Goal: Task Accomplishment & Management: Manage account settings

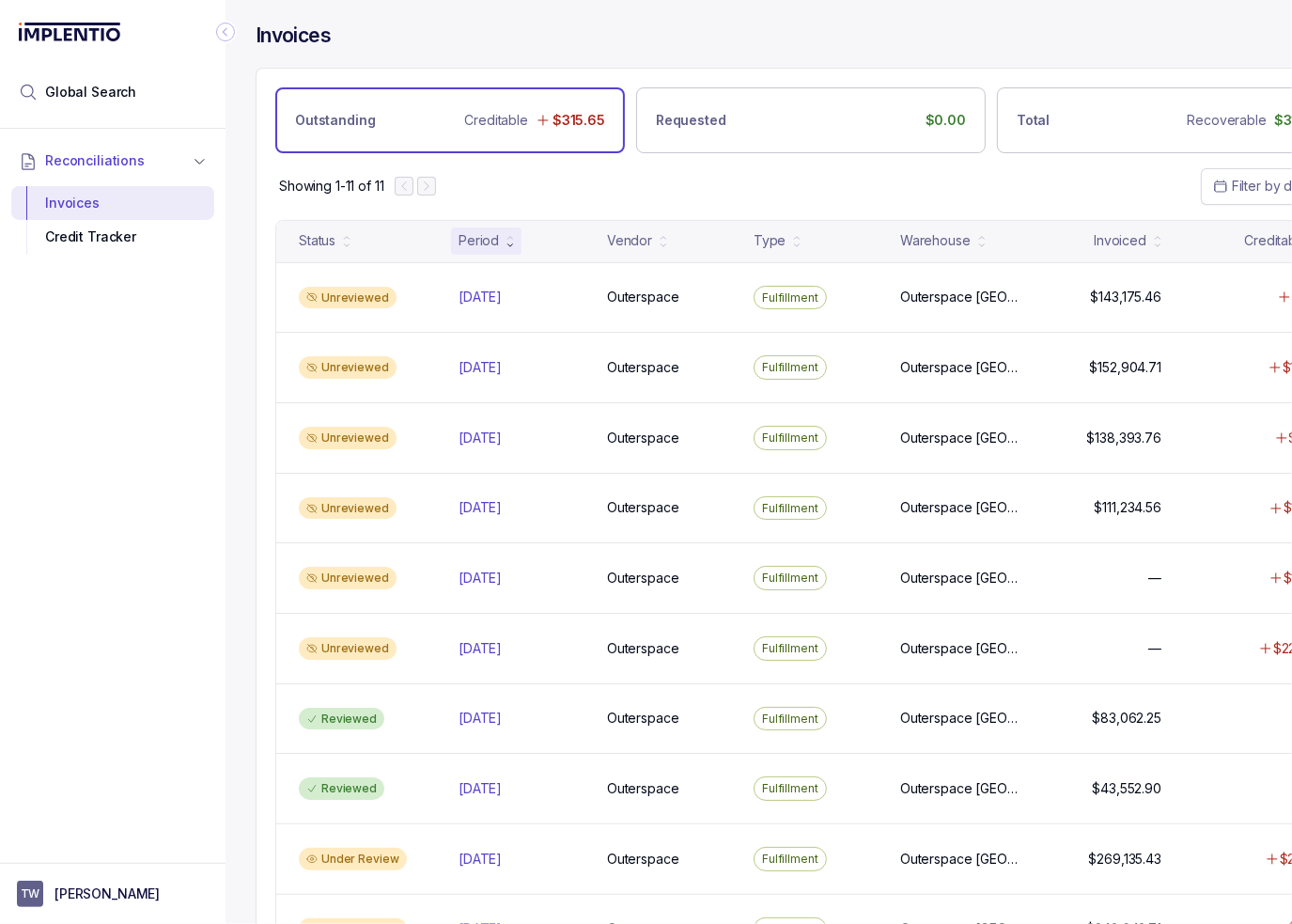
click at [572, 187] on div "Showing 1-11 of 11 Filter by date" at bounding box center [811, 186] width 1109 height 66
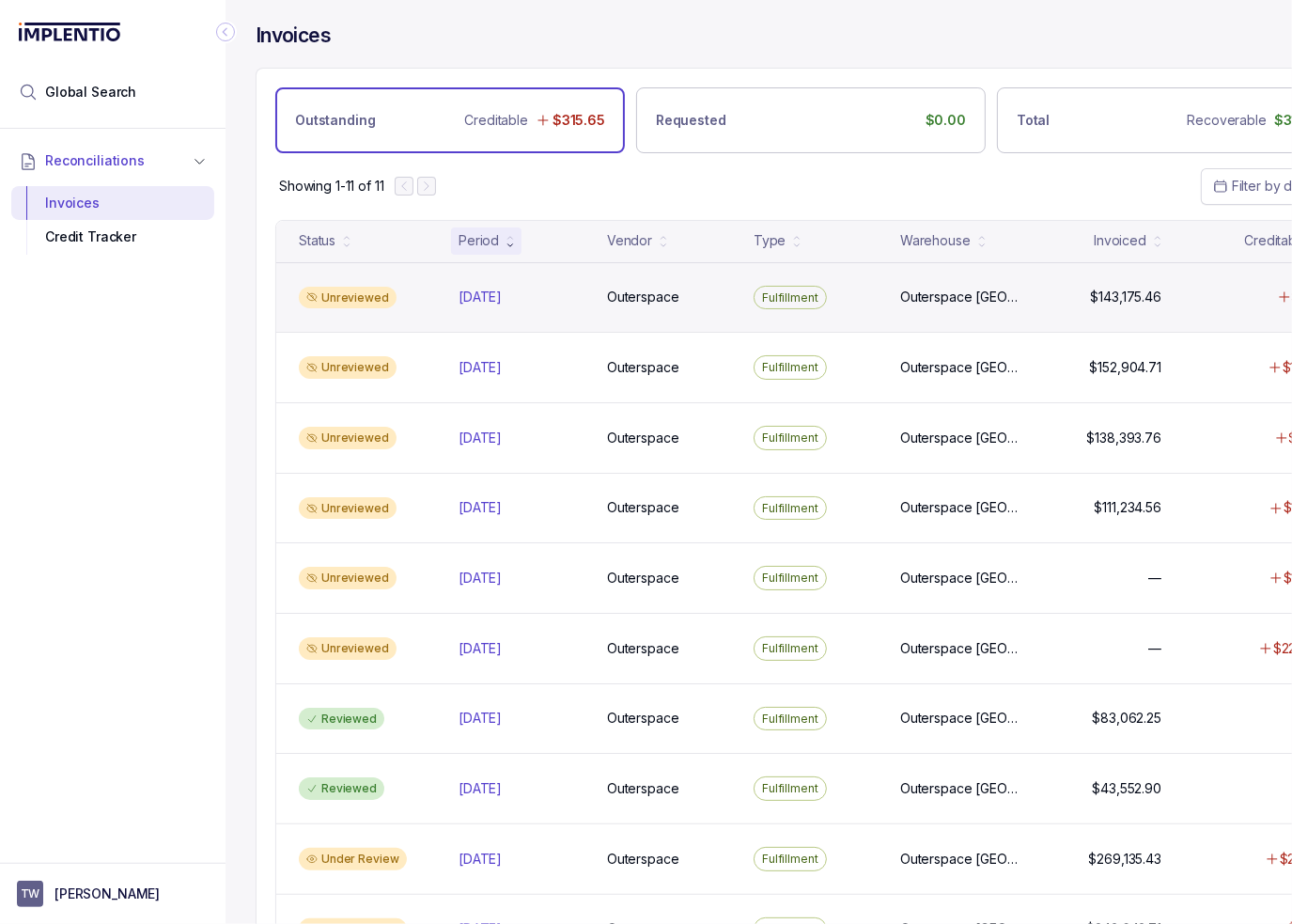
drag, startPoint x: 466, startPoint y: 292, endPoint x: 408, endPoint y: 317, distance: 63.2
click at [466, 292] on div "[DATE] [DATE]" at bounding box center [480, 297] width 43 height 19
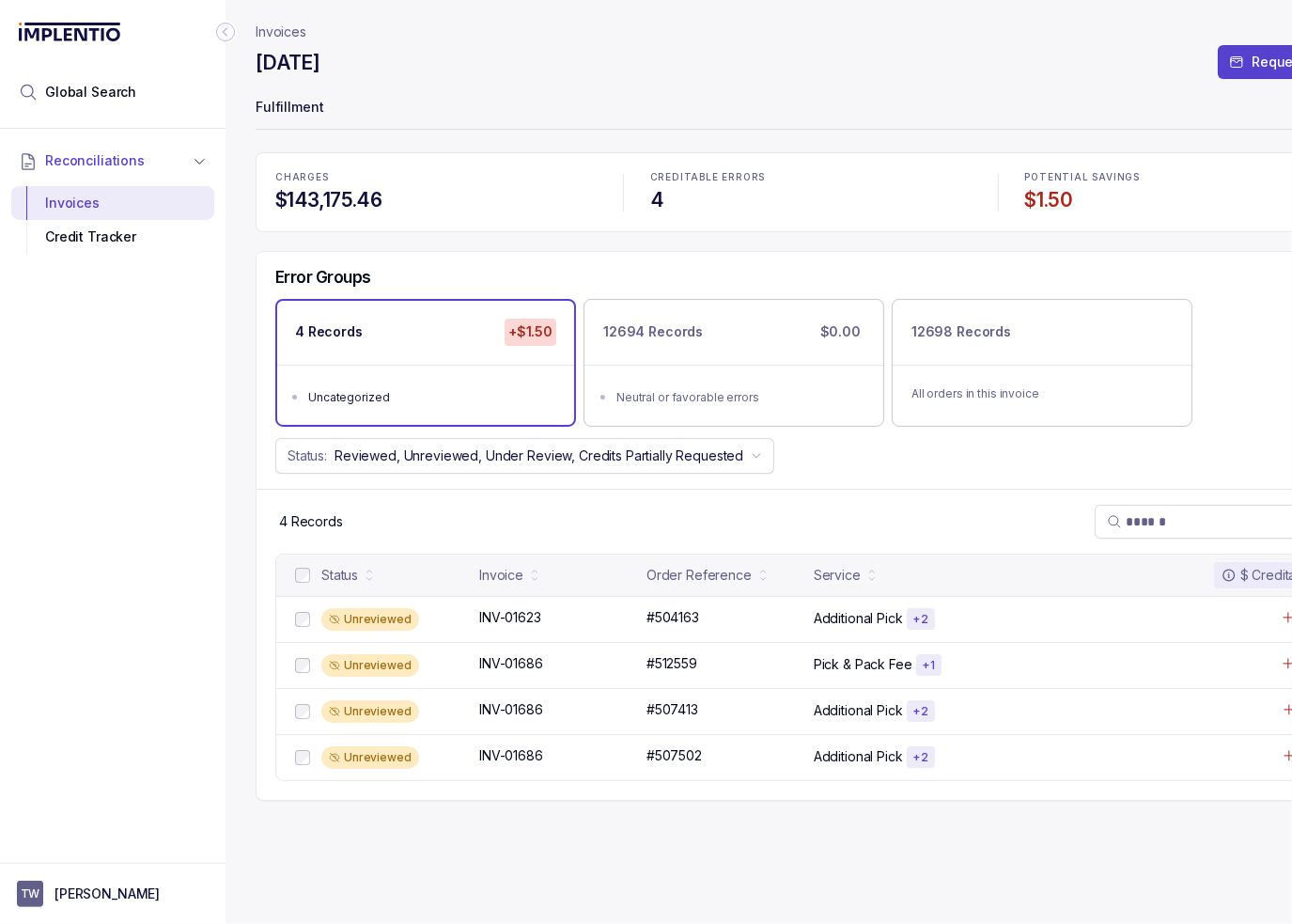
click at [523, 242] on div "CHARGES $143,175.46 CREDITABLE ERRORS 4 POTENTIAL SAVINGS $1.50 Error Groups 4 …" at bounding box center [811, 476] width 1111 height 648
click at [380, 268] on div "Error Groups" at bounding box center [811, 283] width 1109 height 32
click at [962, 460] on div "Status: Reviewed, Unreviewed, Under Review, Credits Partially Requested" at bounding box center [811, 456] width 1109 height 36
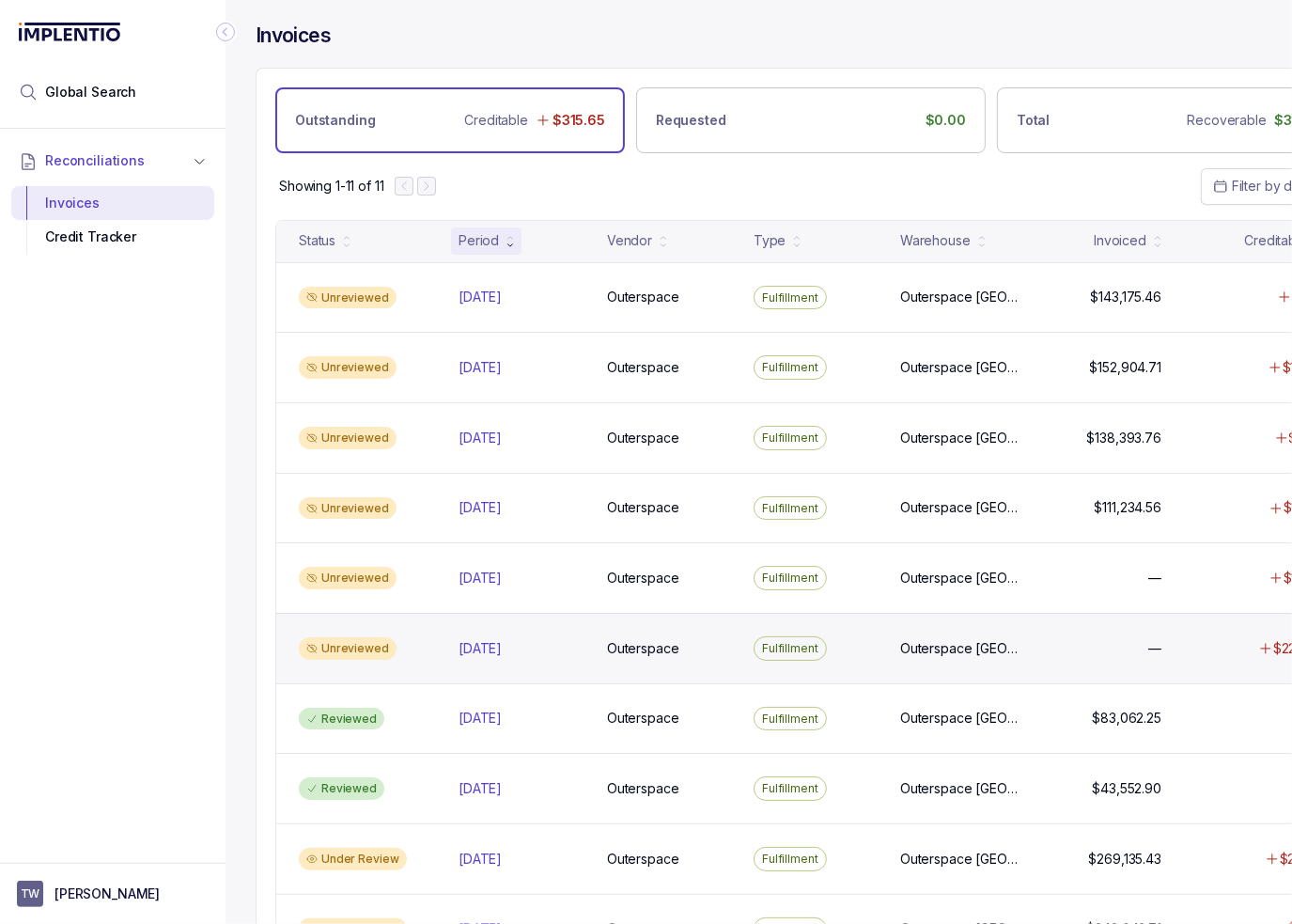
click at [440, 642] on div "Unreviewed" at bounding box center [367, 648] width 152 height 23
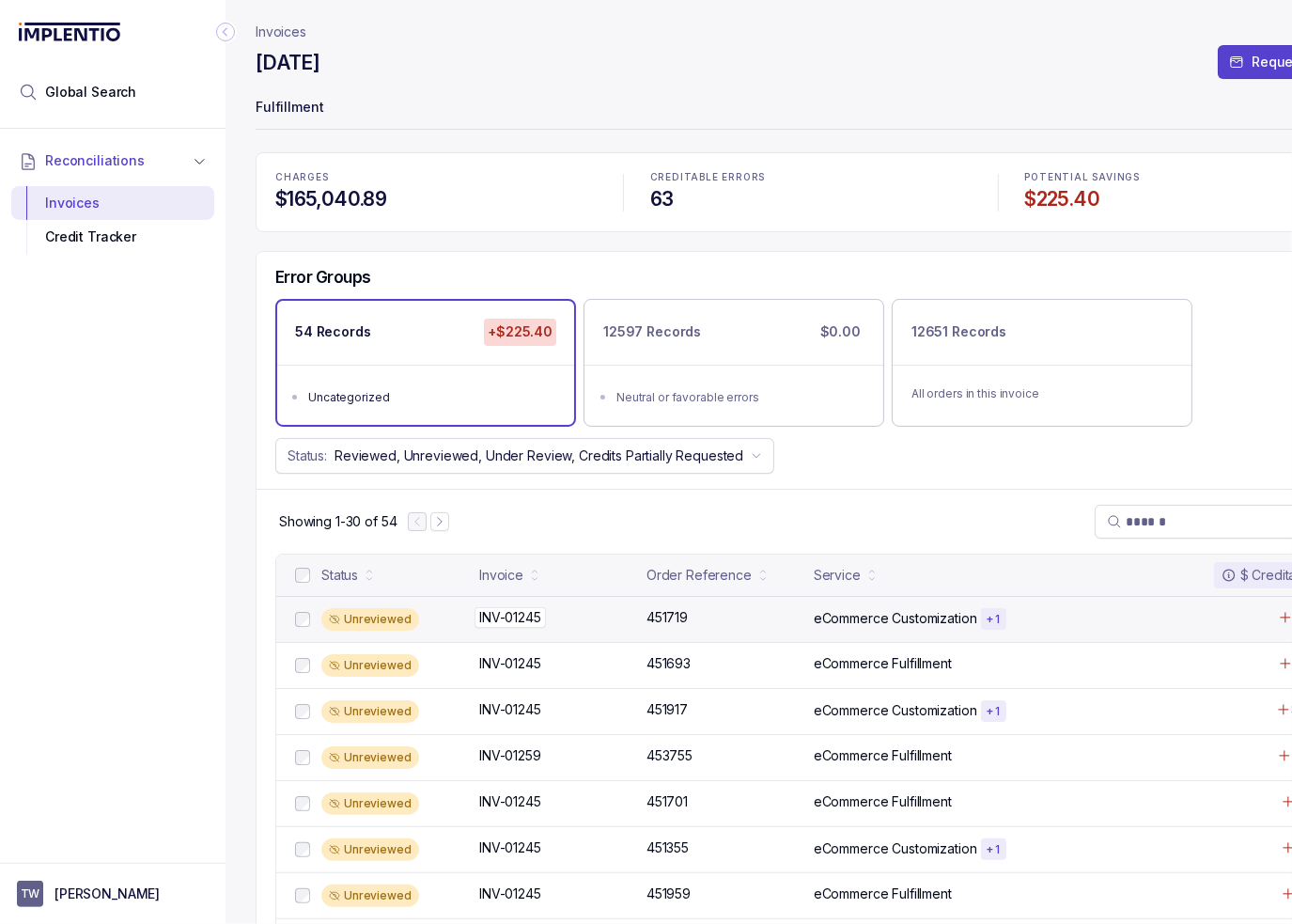
click at [513, 615] on p "INV-01245" at bounding box center [510, 617] width 71 height 21
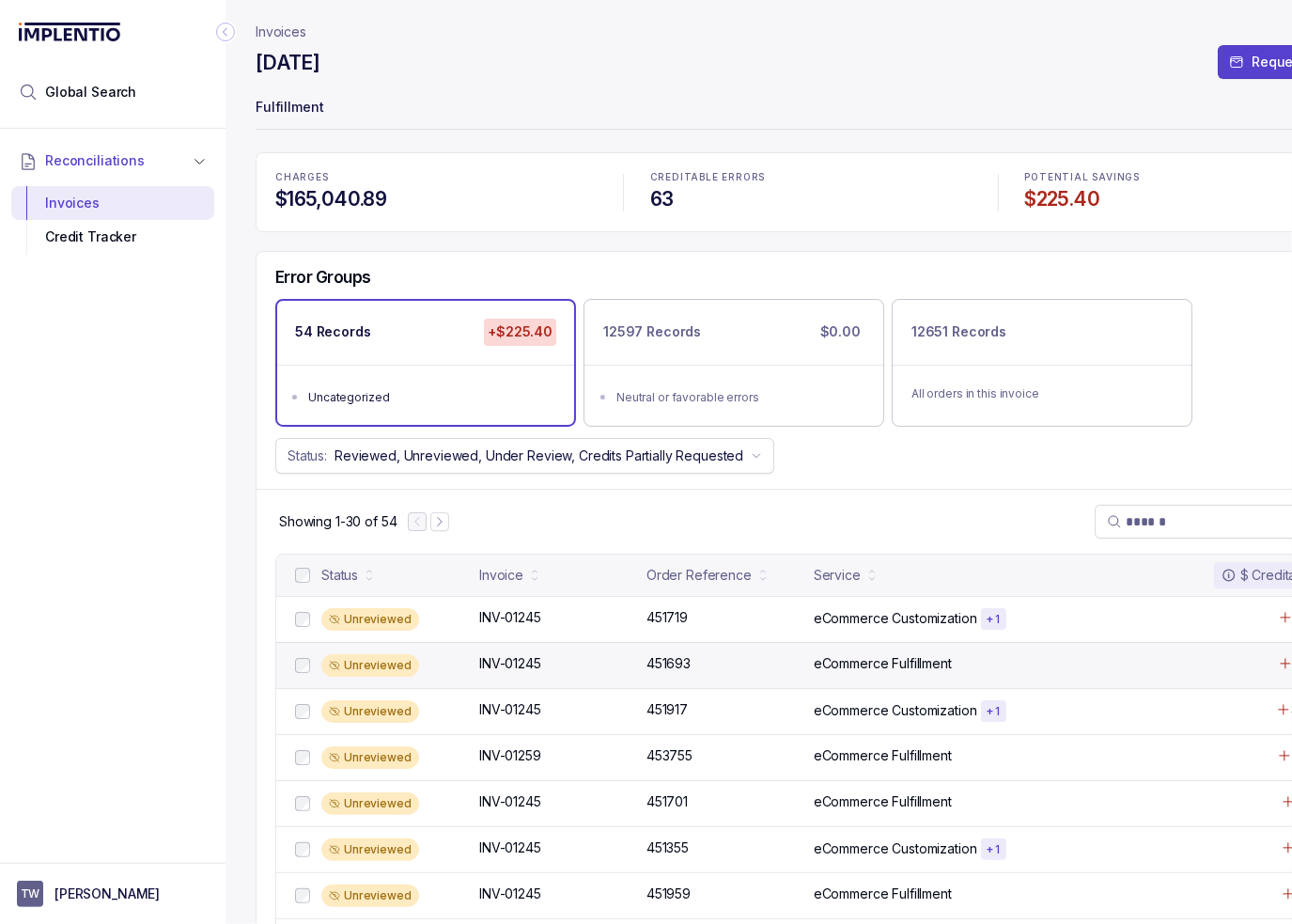
click at [676, 682] on div "Unreviewed INV-01245 INV-01245 451693 451693 eCommerce Fulfillment $17.20" at bounding box center [811, 665] width 1070 height 46
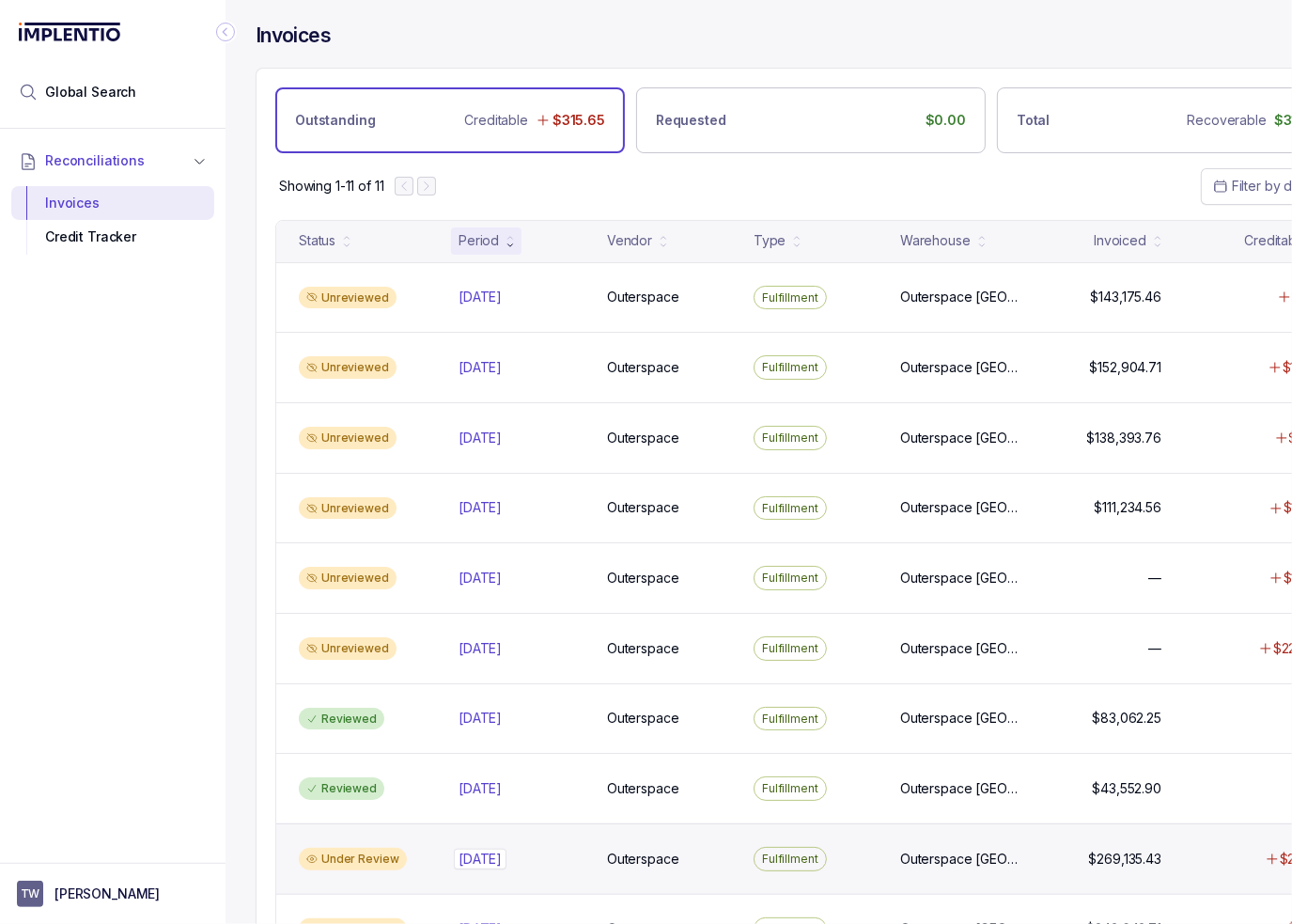
click at [498, 856] on p "[DATE]" at bounding box center [480, 859] width 53 height 21
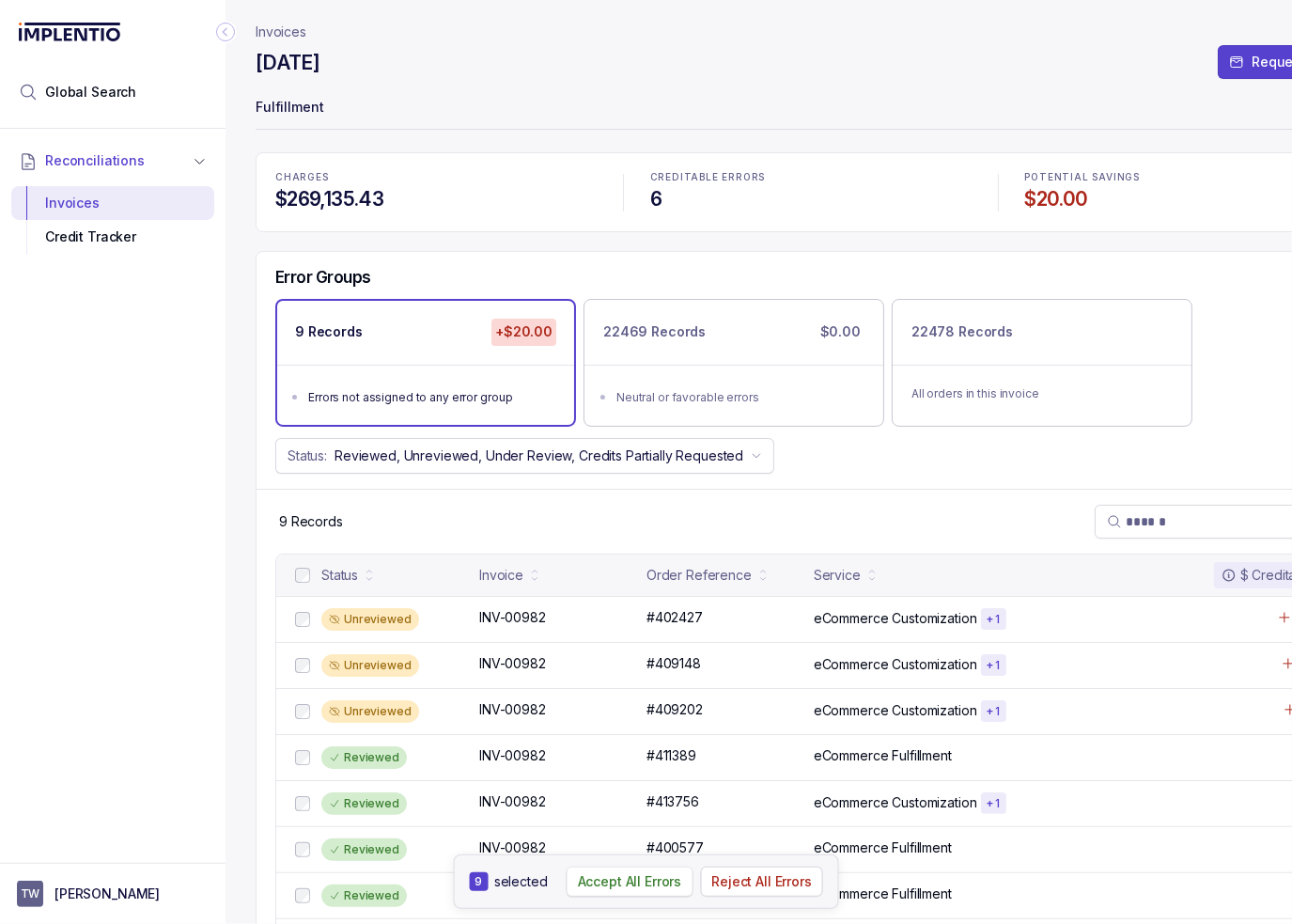
click at [627, 883] on p "Accept All Errors" at bounding box center [630, 881] width 104 height 19
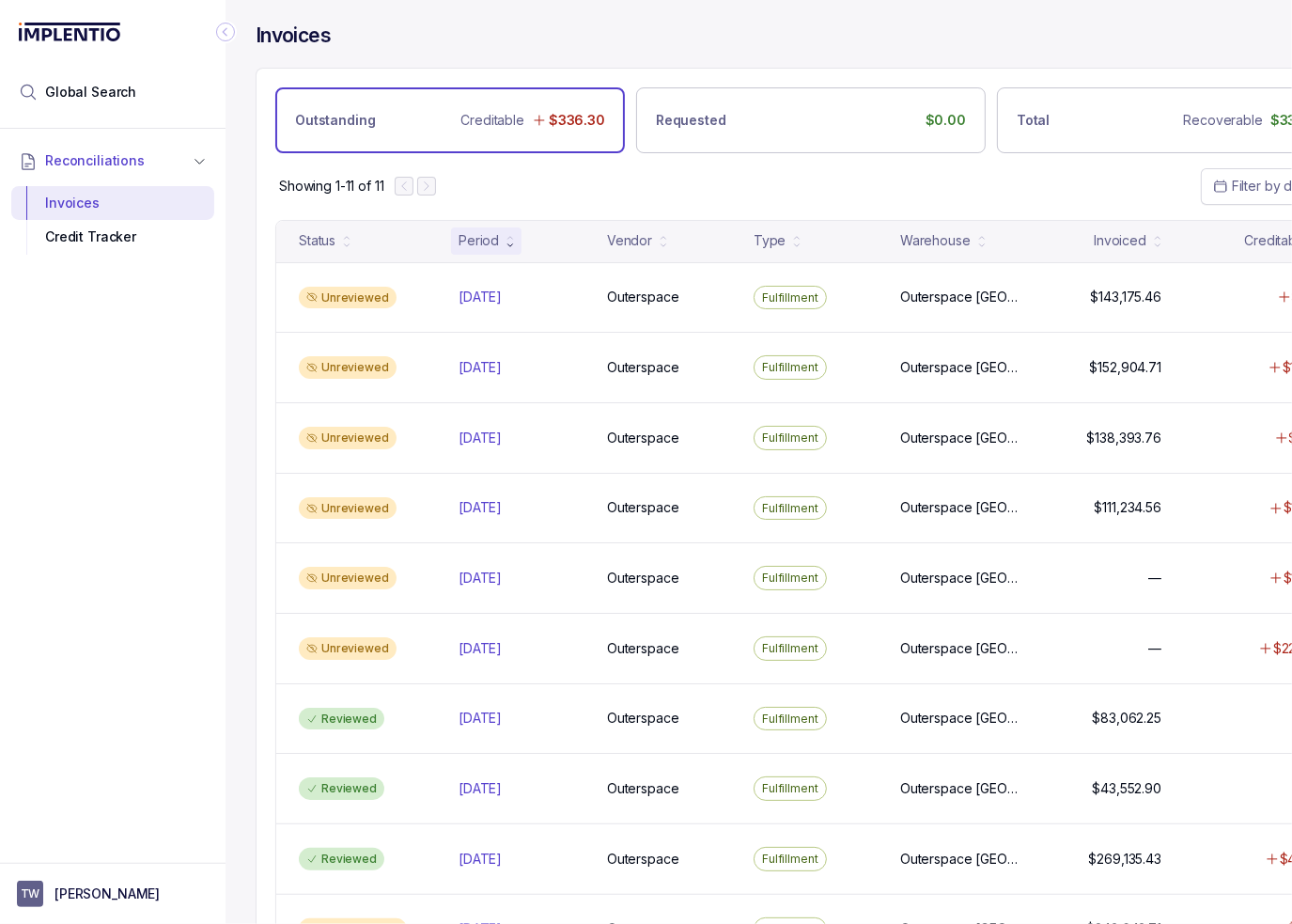
click at [148, 599] on div "Reconciliations Invoices Credit Tracker" at bounding box center [113, 490] width 226 height 723
drag, startPoint x: 143, startPoint y: 616, endPoint x: 173, endPoint y: 617, distance: 30.1
click at [143, 616] on div "Reconciliations Invoices Credit Tracker" at bounding box center [113, 490] width 226 height 723
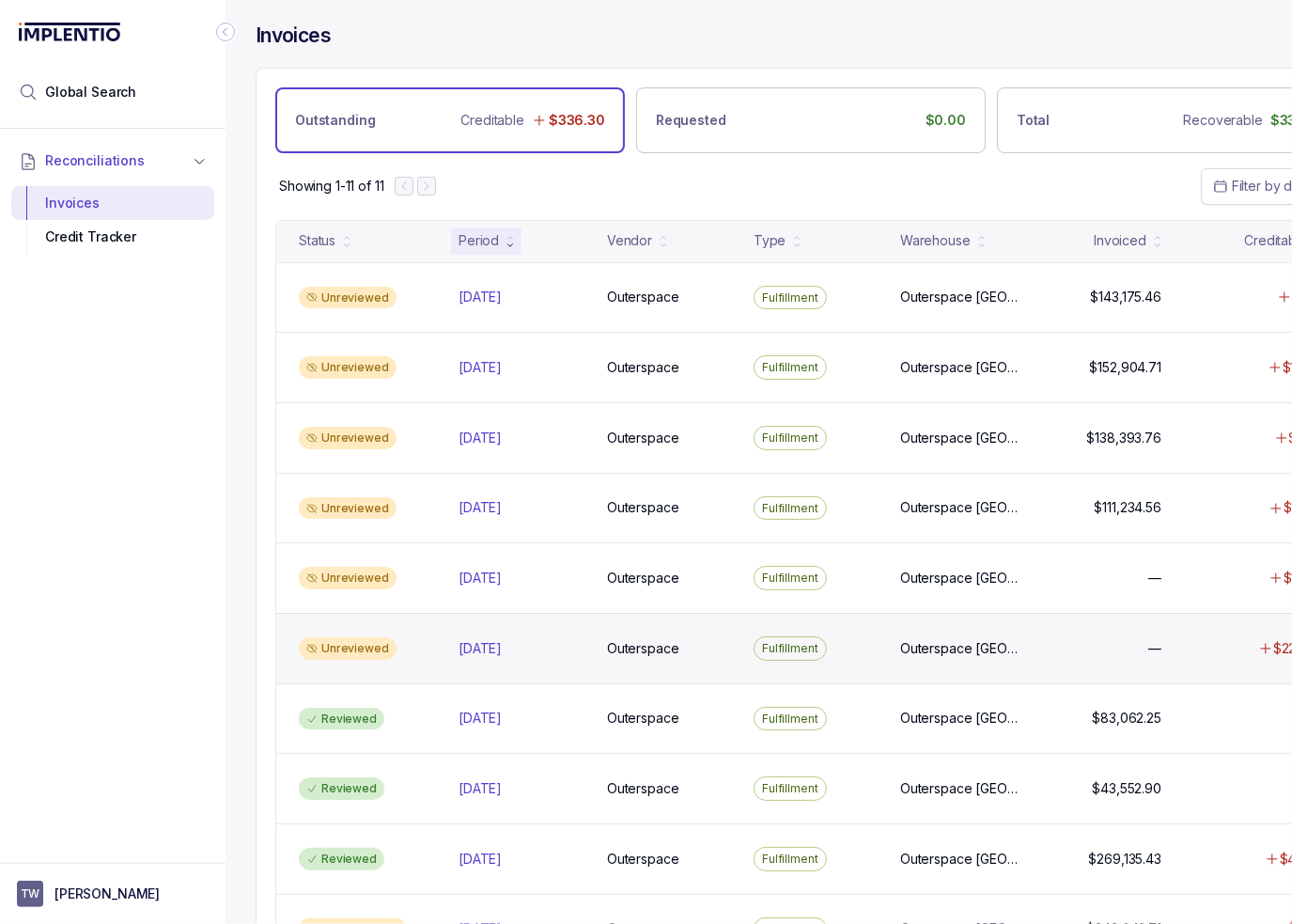
click at [477, 627] on div "Unreviewed [DATE] [DATE] Outerspace Outerspace Fulfillment [GEOGRAPHIC_DATA] [G…" at bounding box center [811, 648] width 1070 height 70
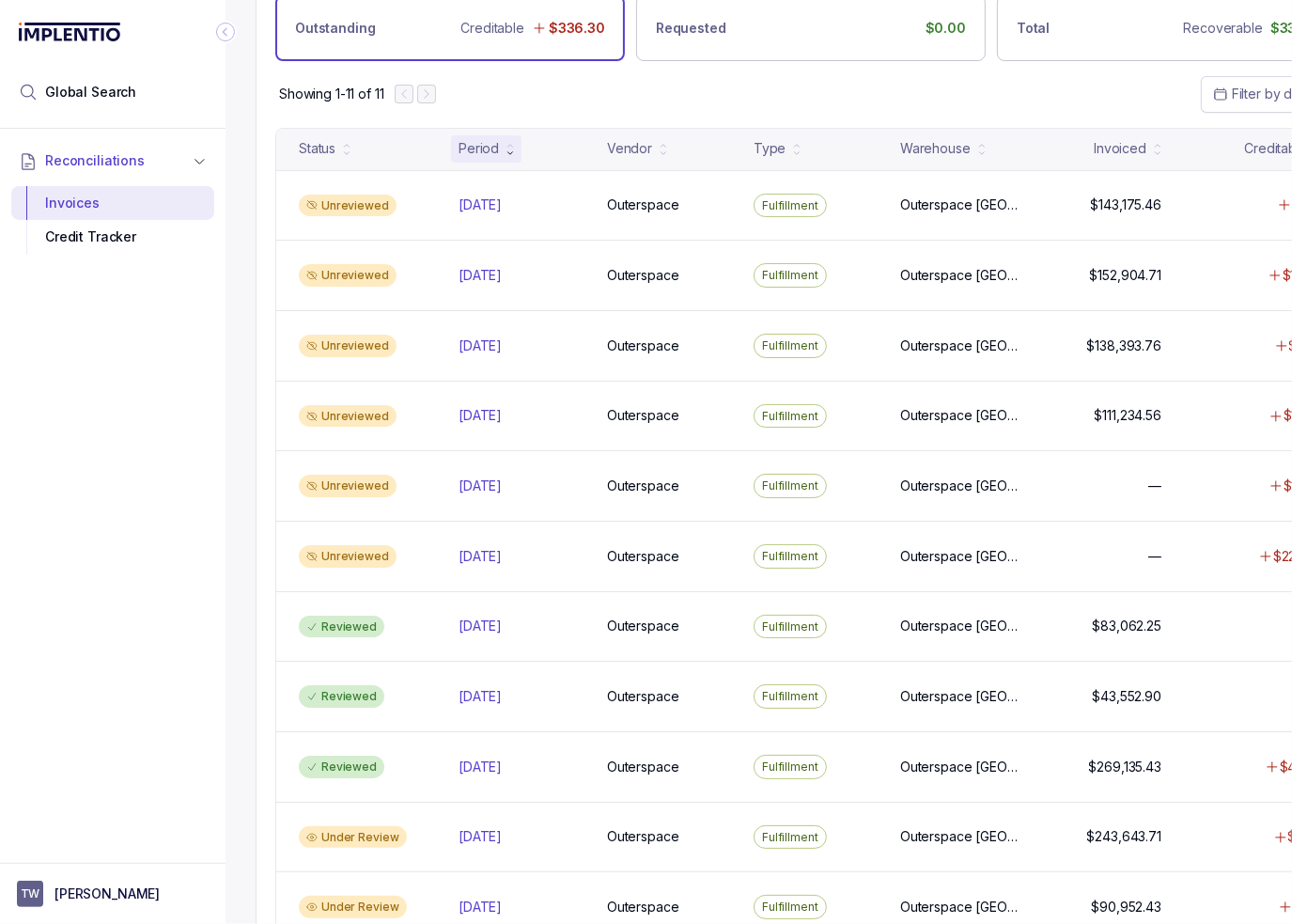
scroll to position [159, 0]
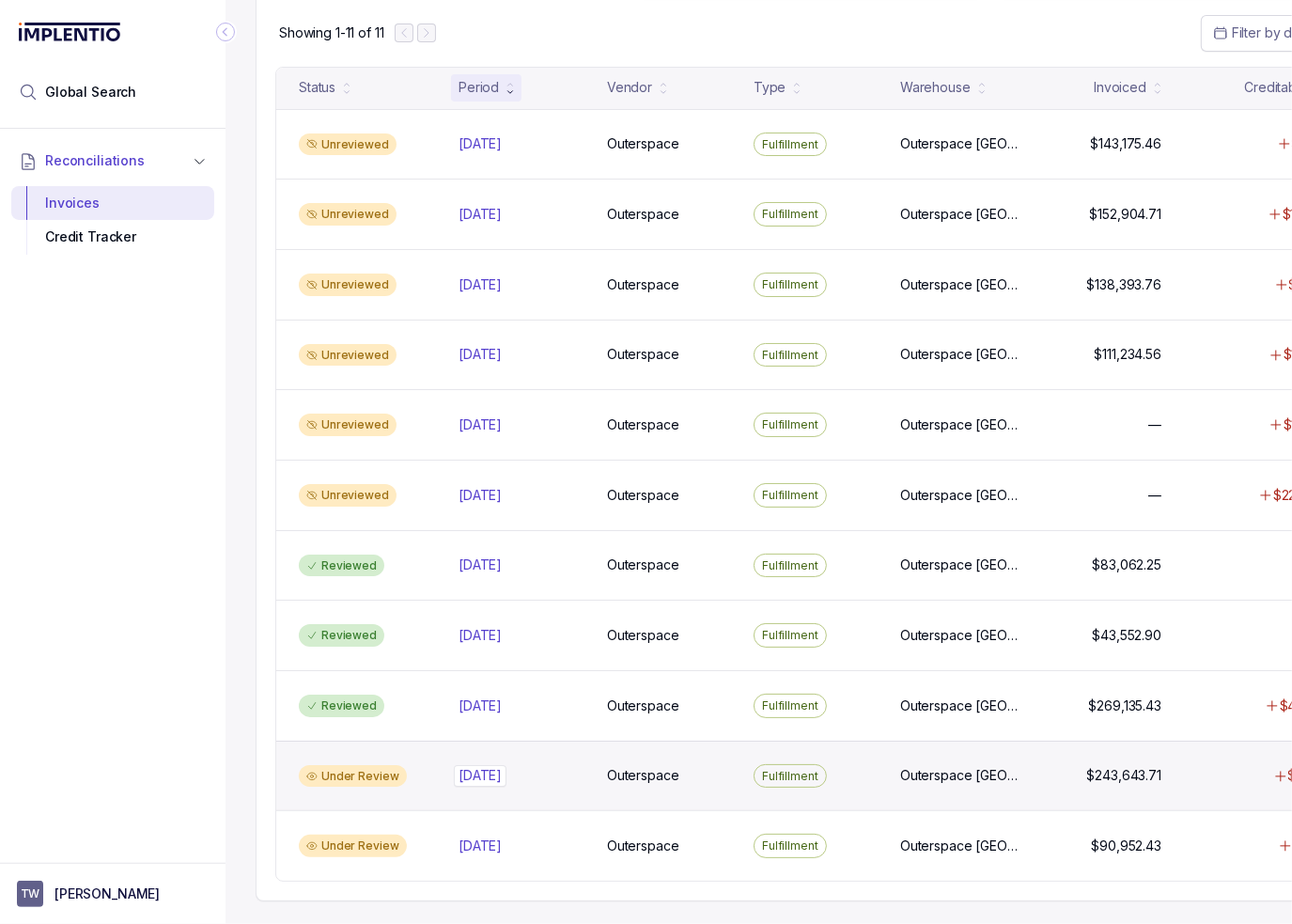
click at [555, 771] on div "[DATE] [DATE]" at bounding box center [522, 775] width 126 height 19
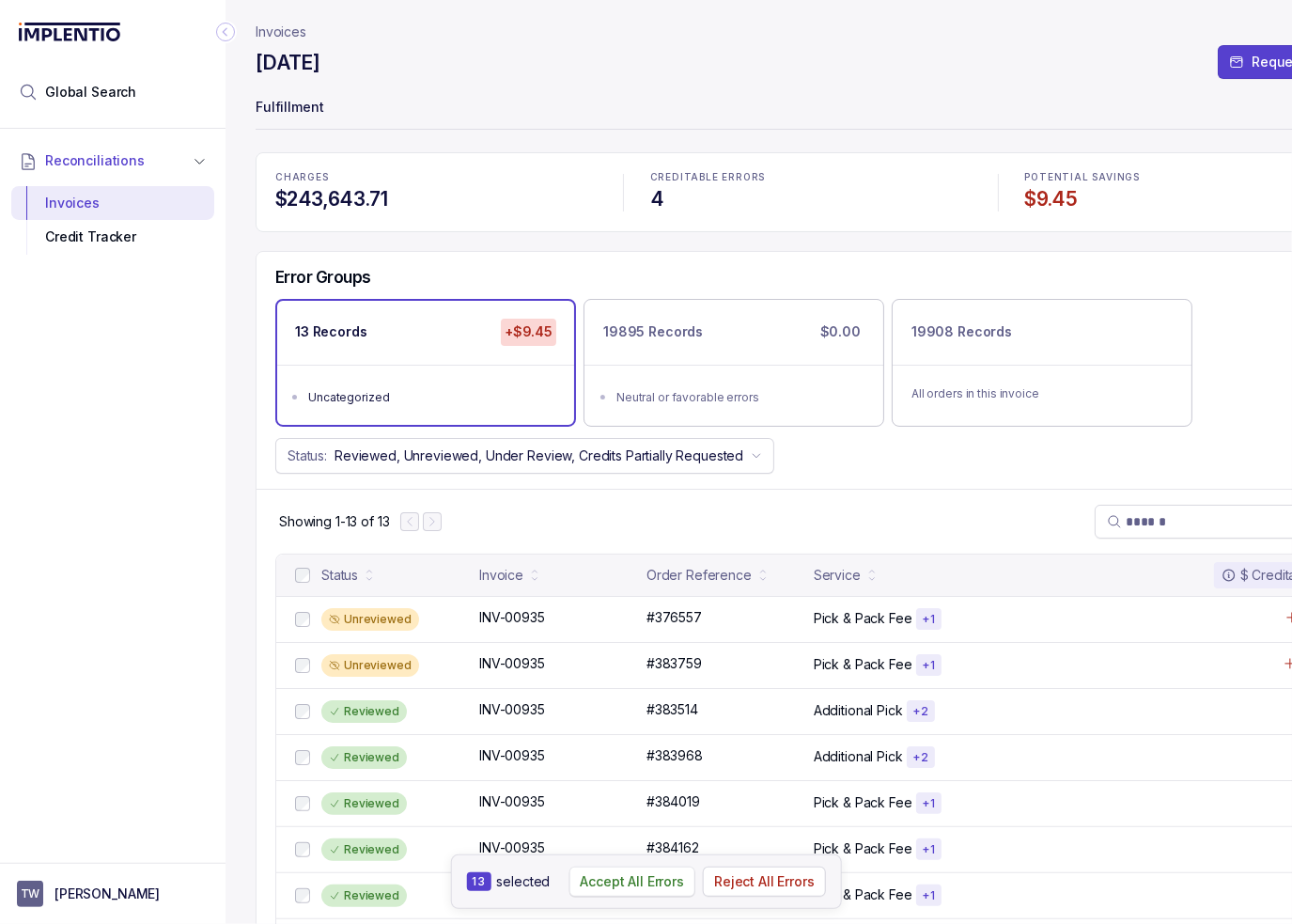
click at [653, 886] on p "Accept All Errors" at bounding box center [632, 881] width 104 height 19
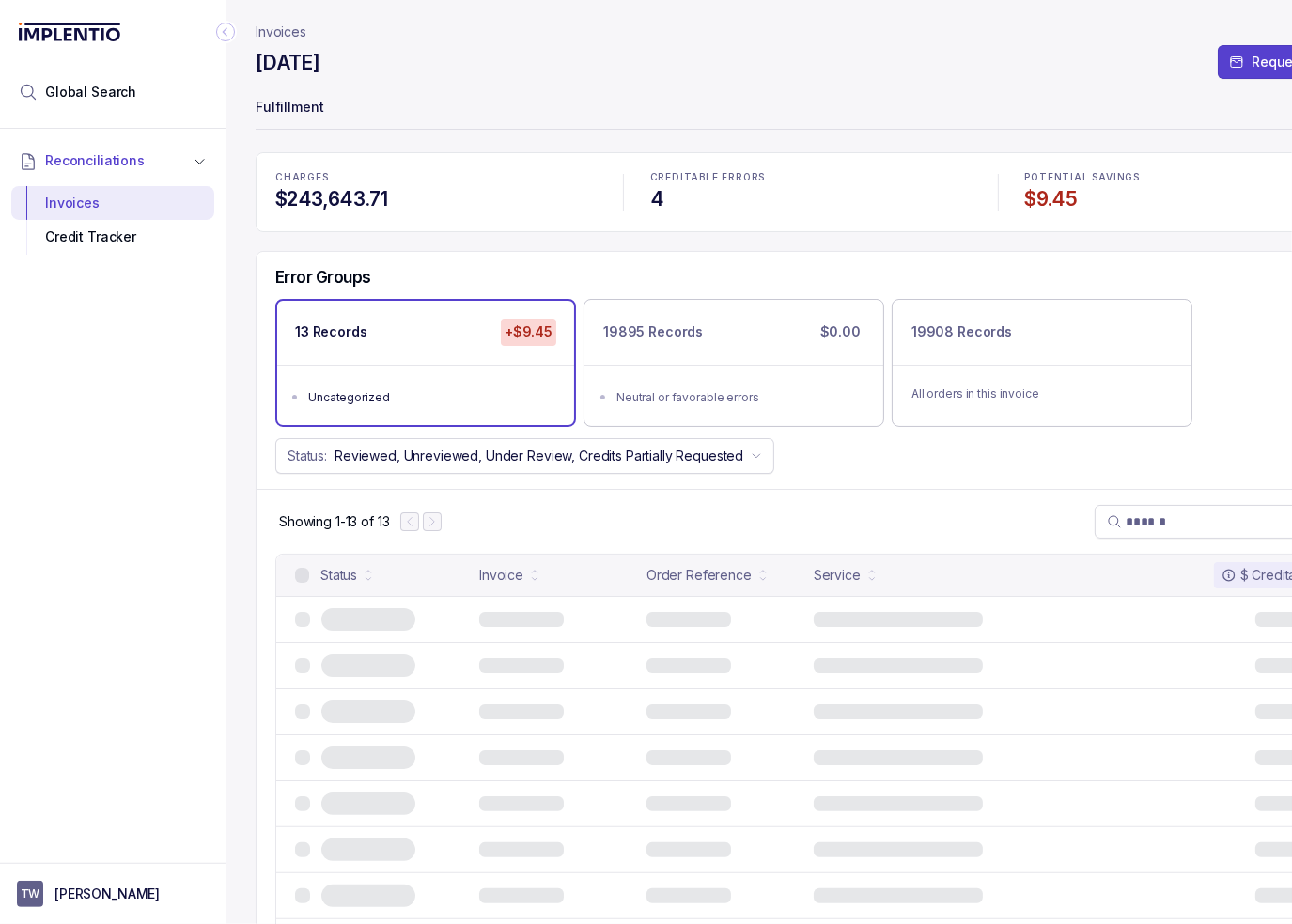
click at [278, 27] on p "Invoices" at bounding box center [281, 32] width 51 height 19
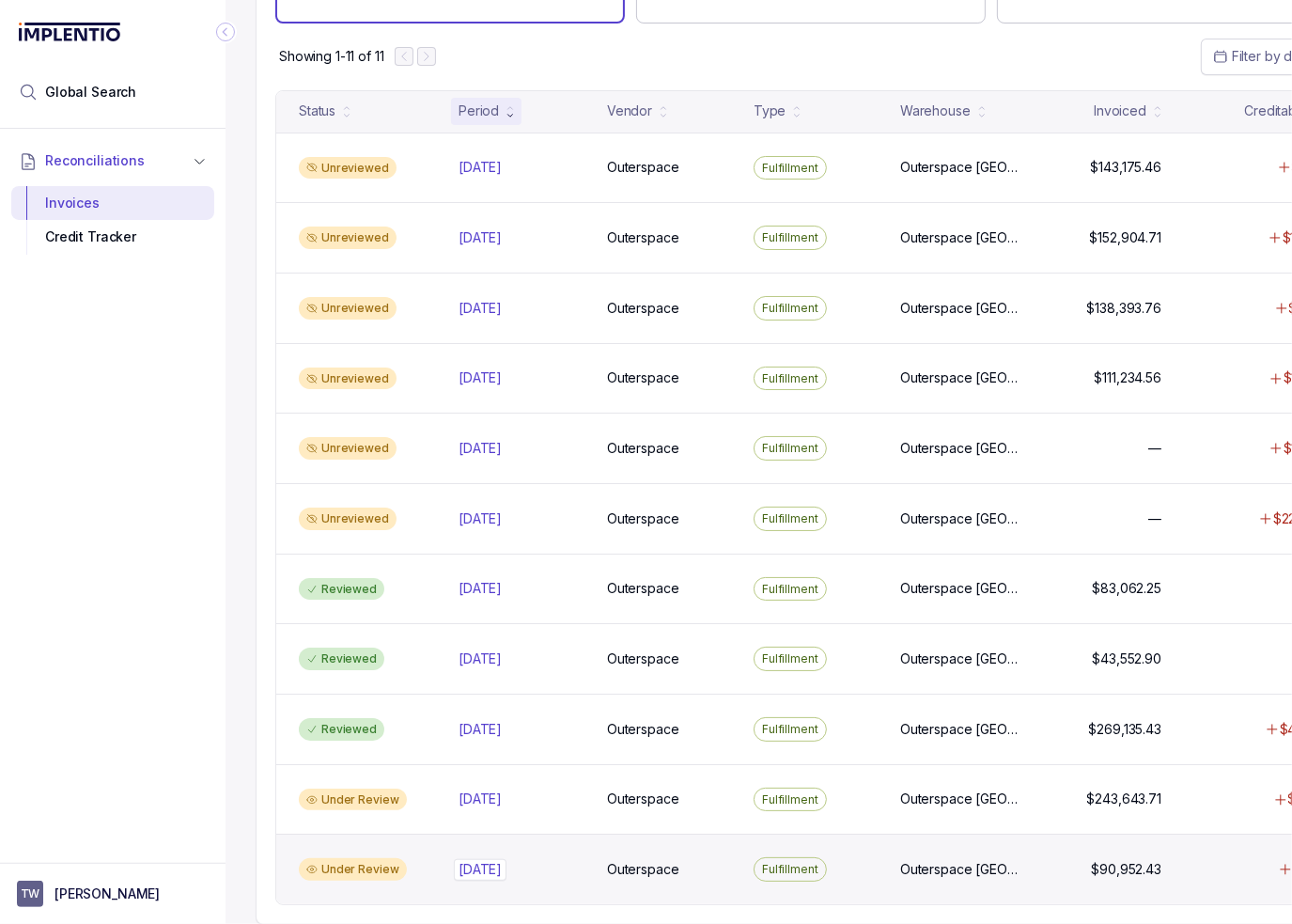
scroll to position [159, 0]
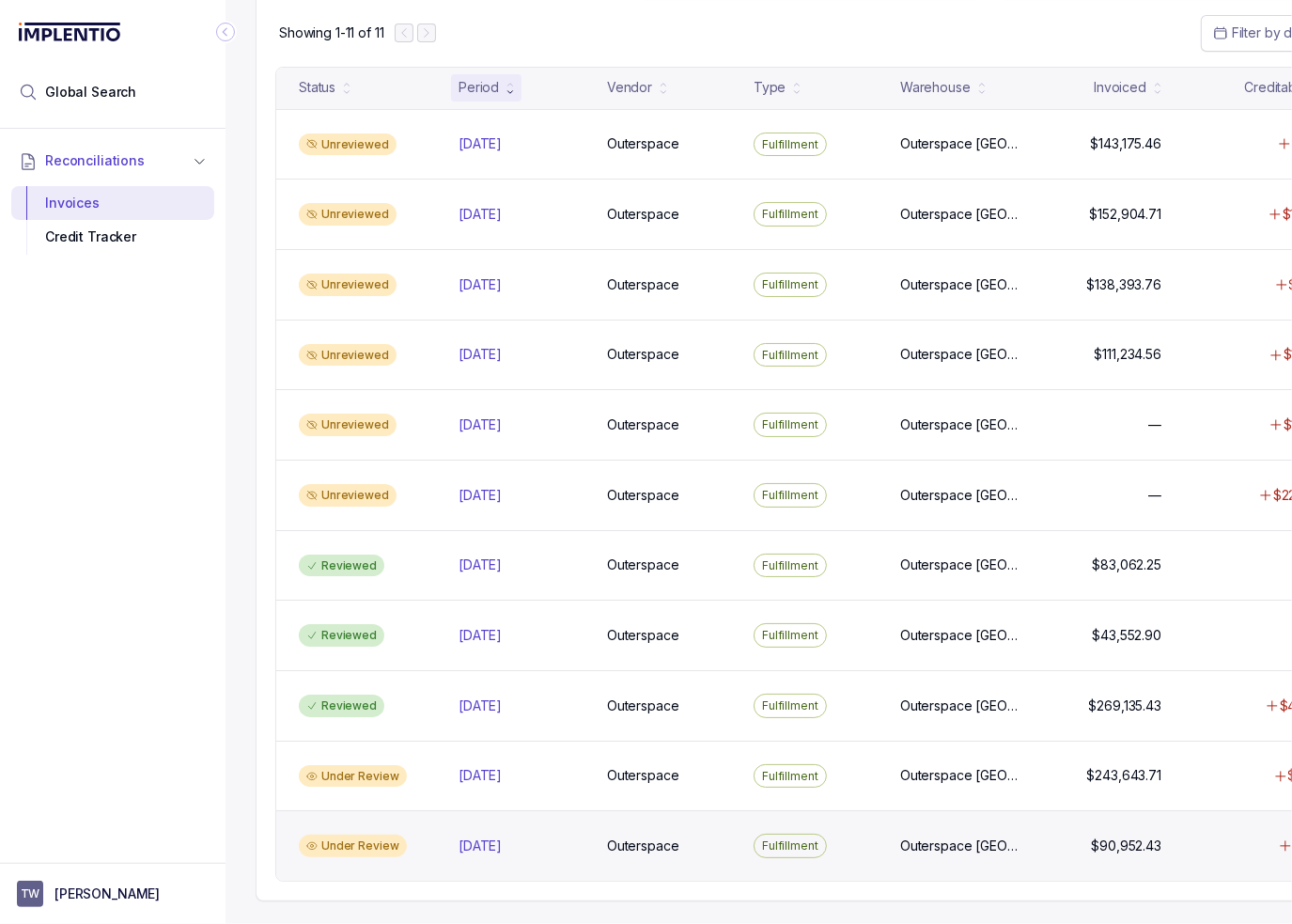
click at [480, 820] on div "Under Review [DATE] [DATE] Outerspace Outerspace Fulfillment [GEOGRAPHIC_DATA] …" at bounding box center [811, 845] width 1070 height 70
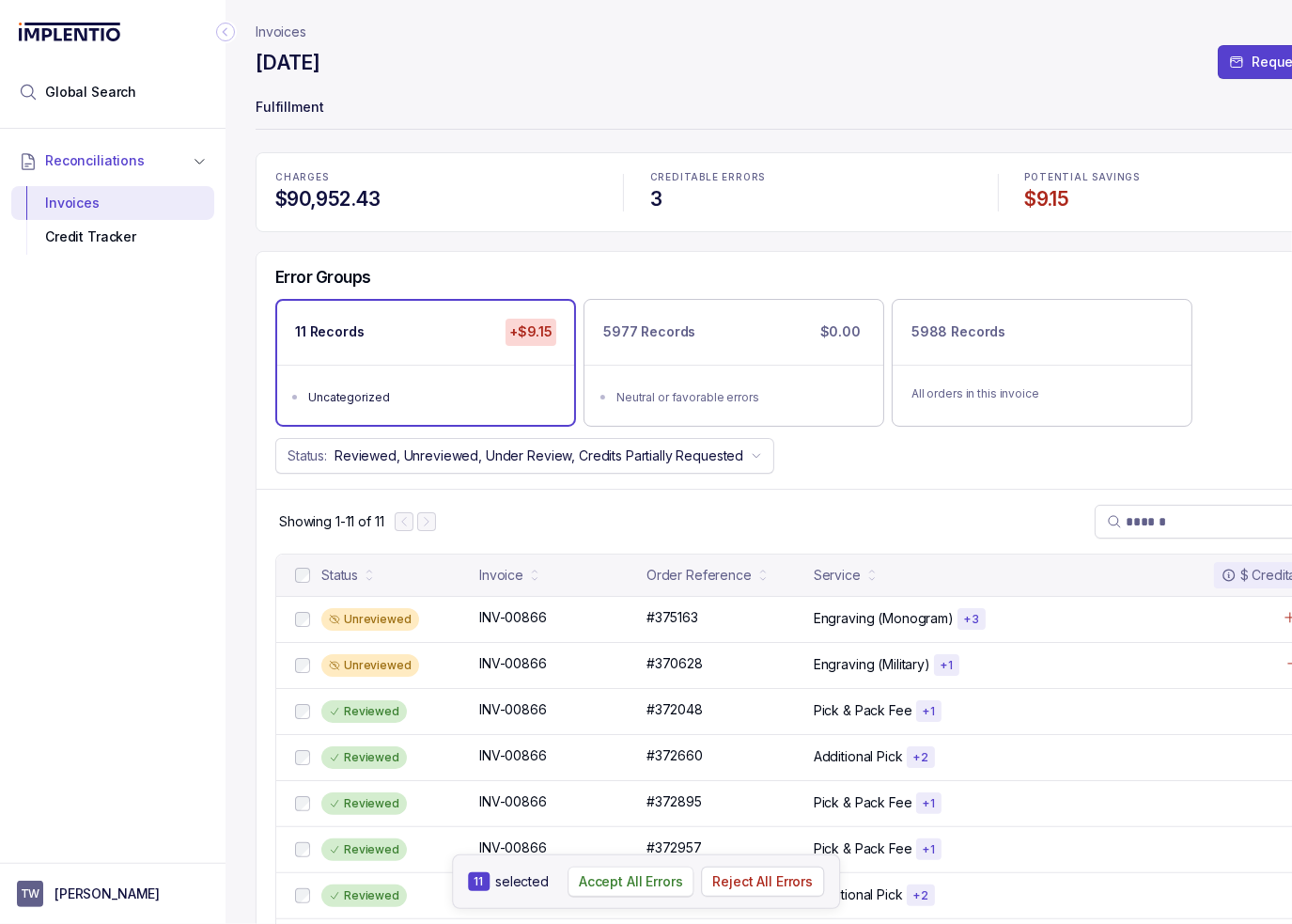
click at [654, 885] on p "Accept All Errors" at bounding box center [631, 881] width 104 height 19
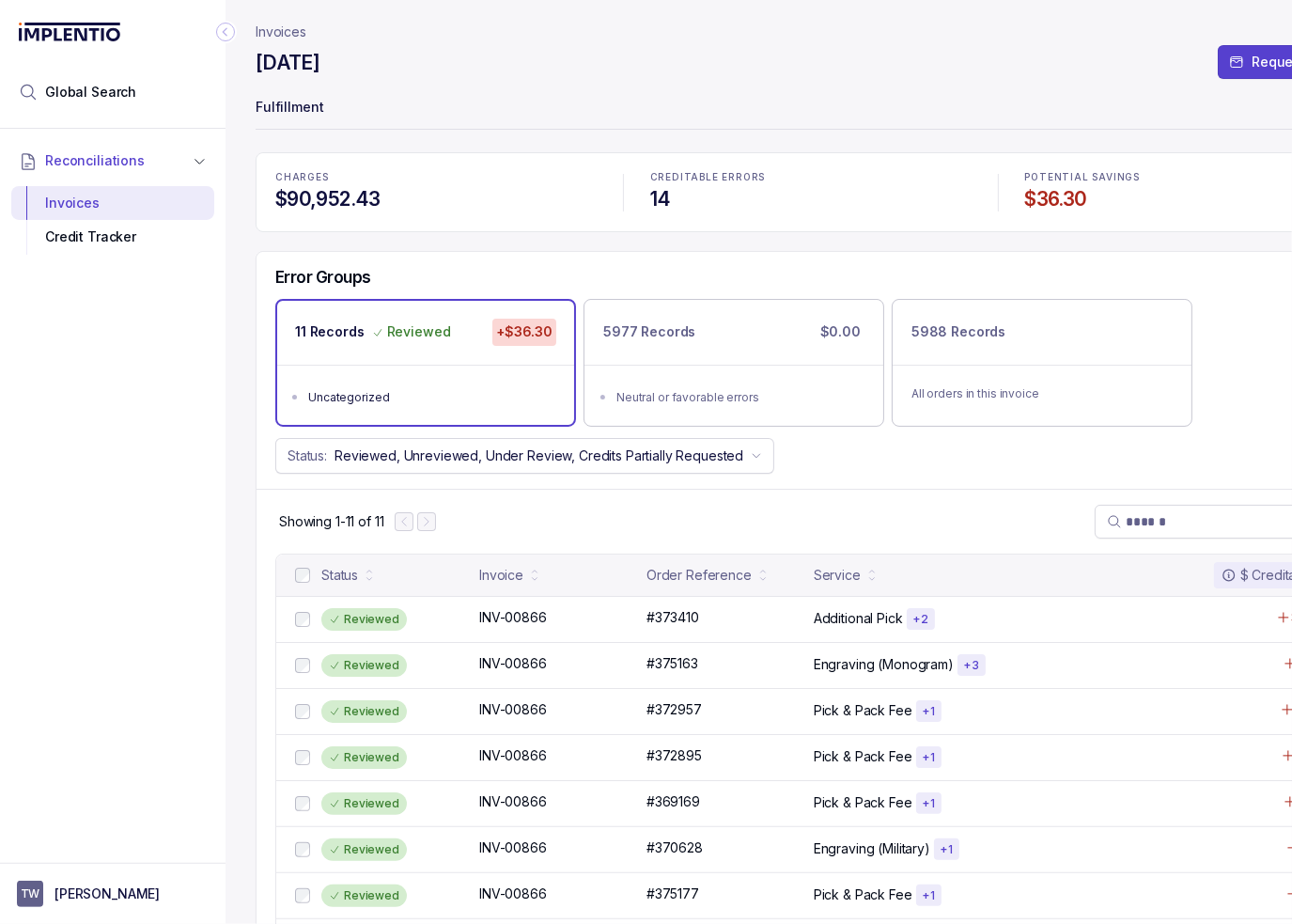
click at [289, 33] on p "Invoices" at bounding box center [281, 32] width 51 height 19
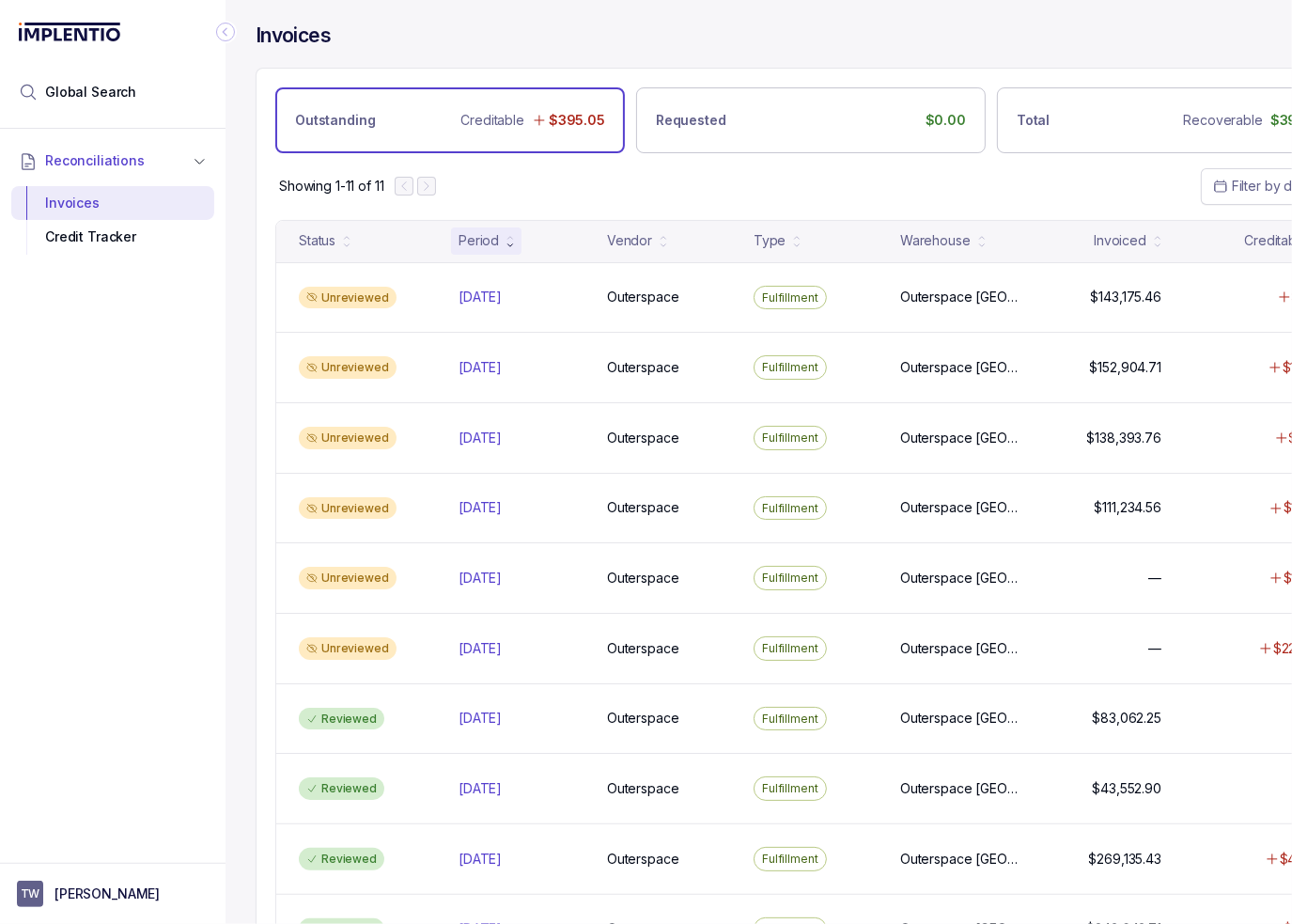
drag, startPoint x: 908, startPoint y: 176, endPoint x: 916, endPoint y: 189, distance: 15.6
click at [908, 176] on div "Showing 1-11 of 11 Filter by date" at bounding box center [811, 186] width 1109 height 66
click at [946, 180] on div "Showing 1-11 of 11 Filter by date" at bounding box center [811, 186] width 1109 height 66
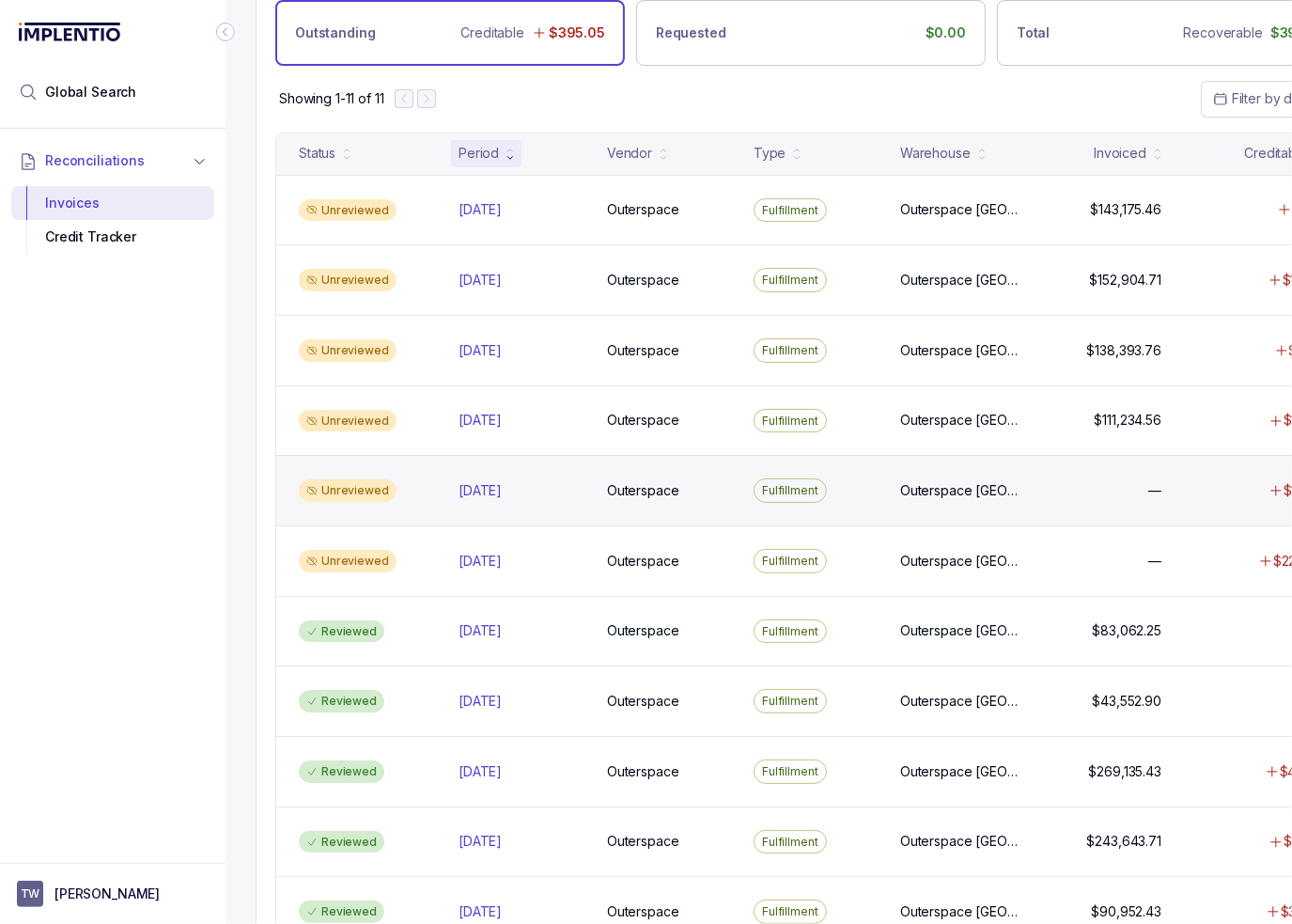
scroll to position [159, 0]
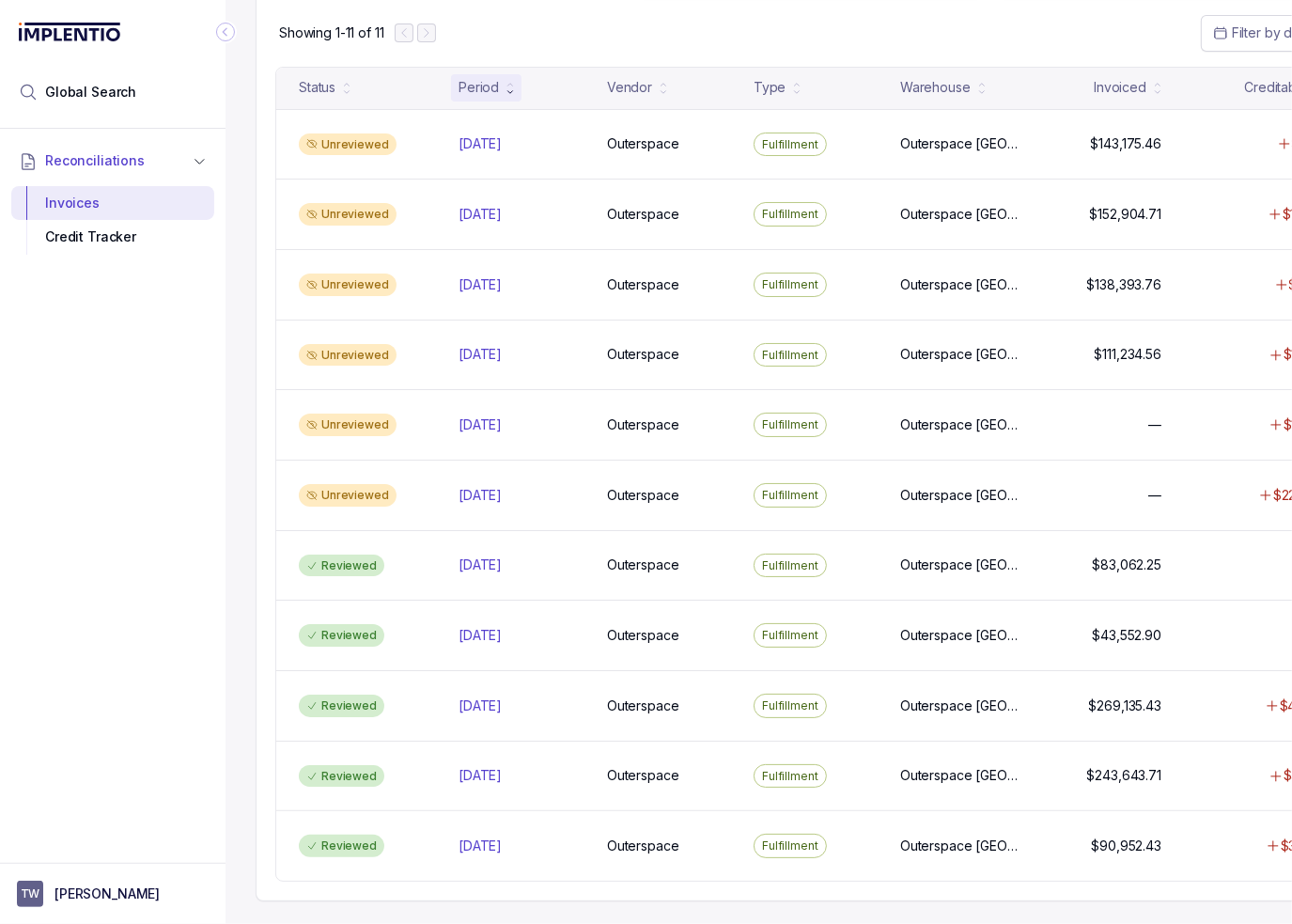
drag, startPoint x: 181, startPoint y: 461, endPoint x: 206, endPoint y: 446, distance: 28.2
click at [181, 461] on div "Reconciliations Invoices Credit Tracker" at bounding box center [113, 490] width 226 height 723
click at [68, 435] on div "Reconciliations Invoices Credit Tracker" at bounding box center [113, 490] width 226 height 723
click at [230, 32] on icon "Collapse Icon" at bounding box center [225, 32] width 19 height 19
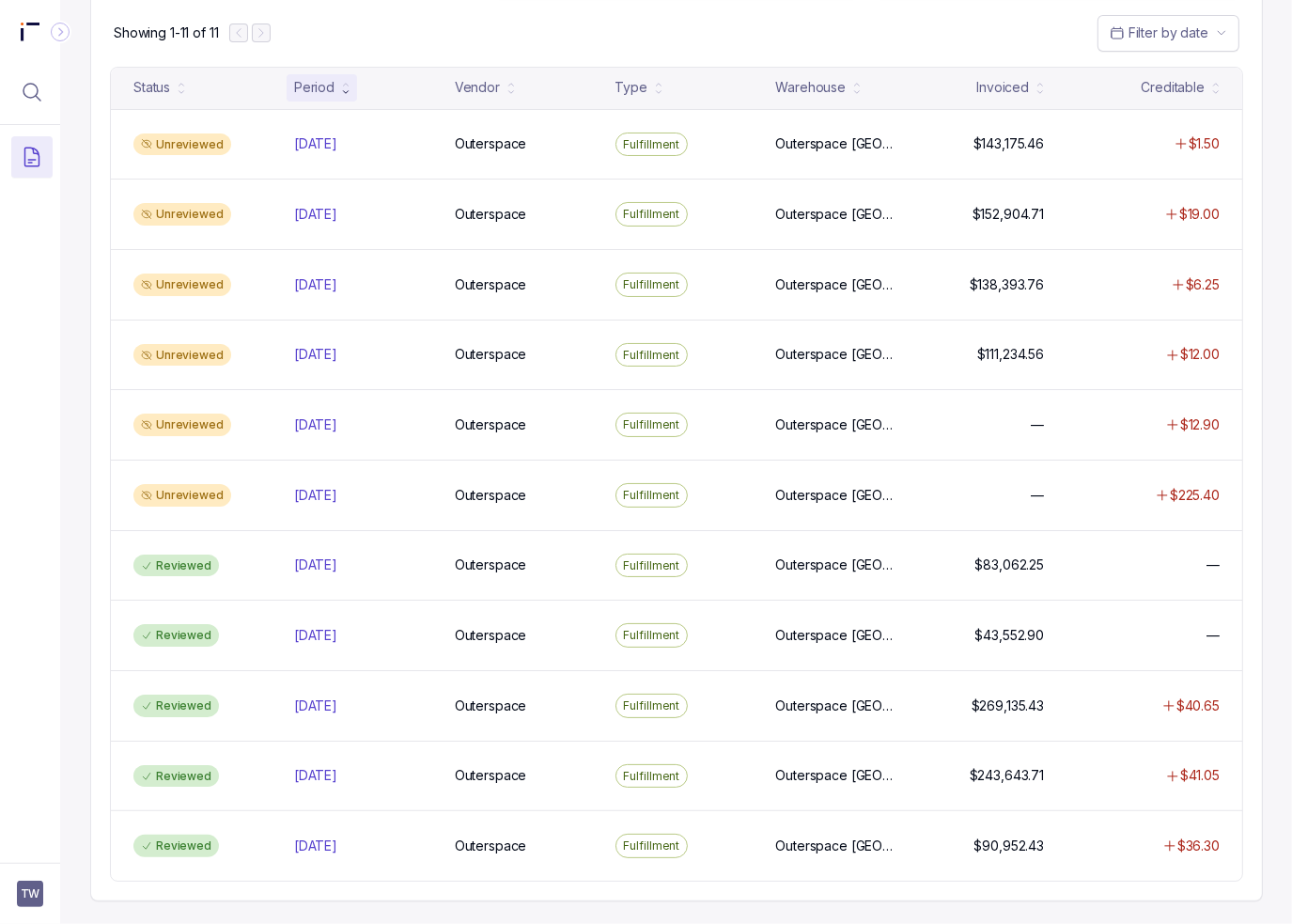
scroll to position [145, 0]
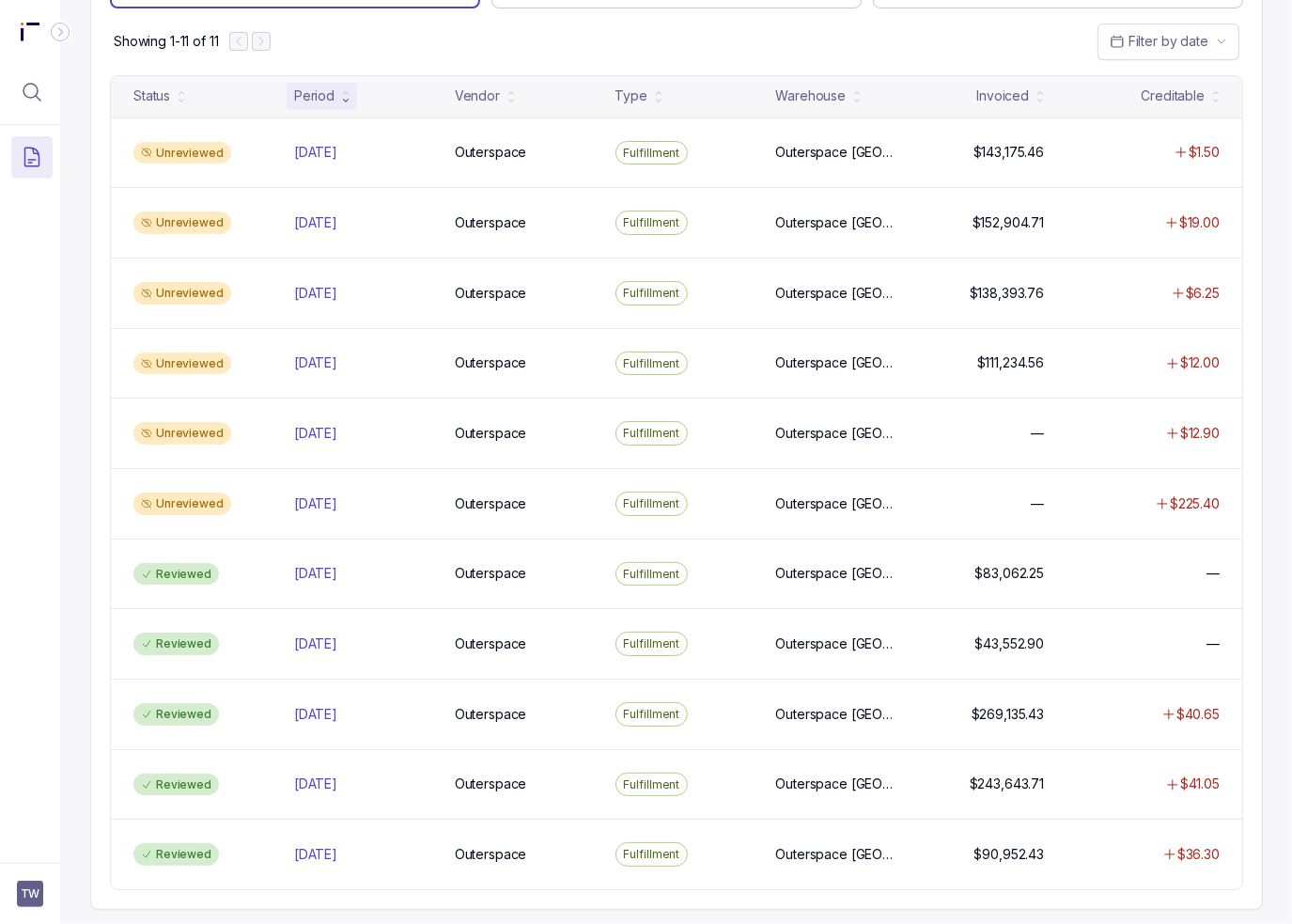
drag, startPoint x: 528, startPoint y: 44, endPoint x: 653, endPoint y: 67, distance: 127.0
click at [529, 44] on div "Showing 1-11 of 11 Filter by date" at bounding box center [676, 41] width 1171 height 66
click at [534, 40] on div "Showing 1-11 of 11 Filter by date" at bounding box center [676, 41] width 1171 height 66
